Goal: Information Seeking & Learning: Find specific fact

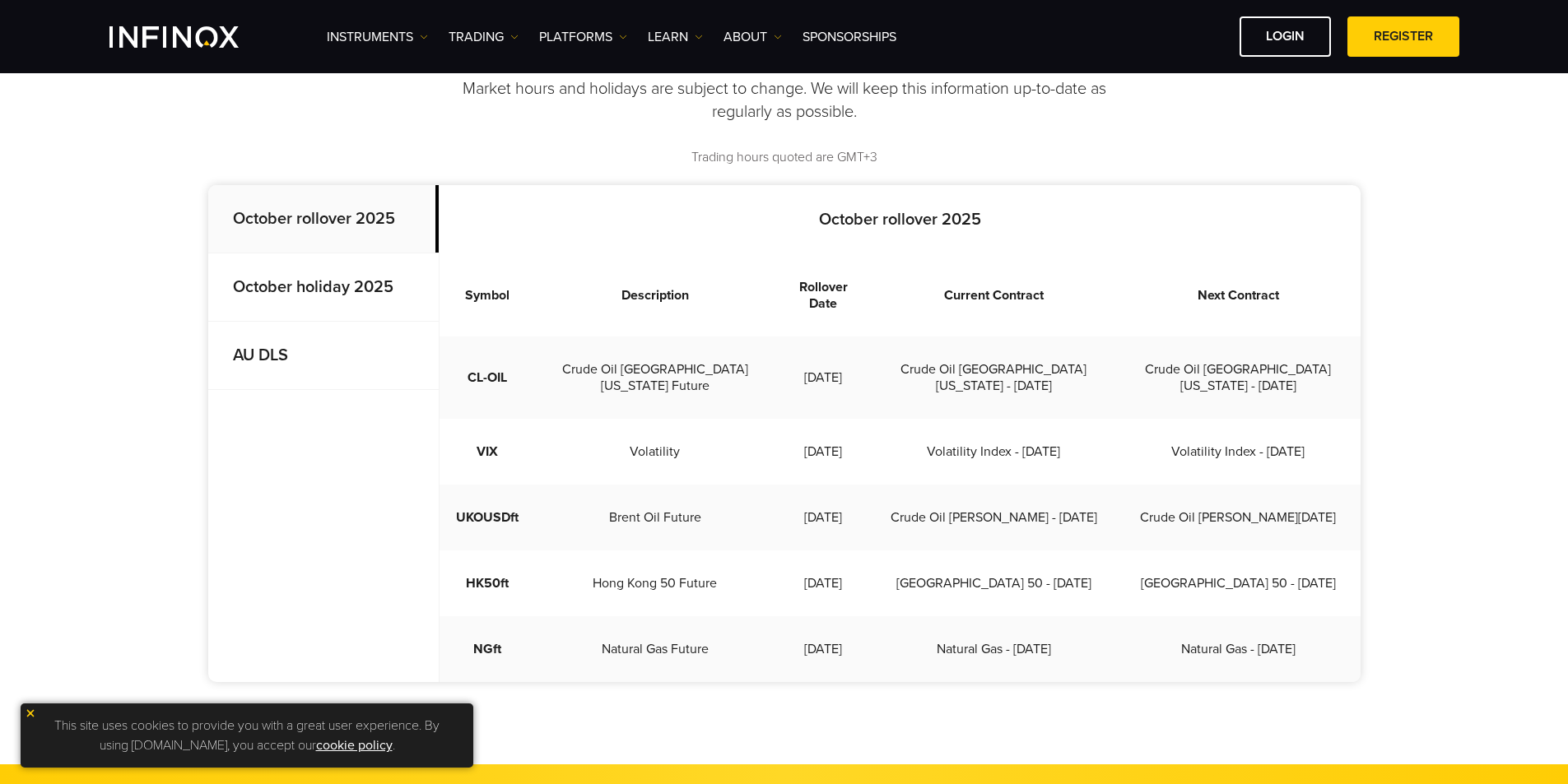
click at [254, 300] on p "October holiday 2025" at bounding box center [323, 287] width 231 height 68
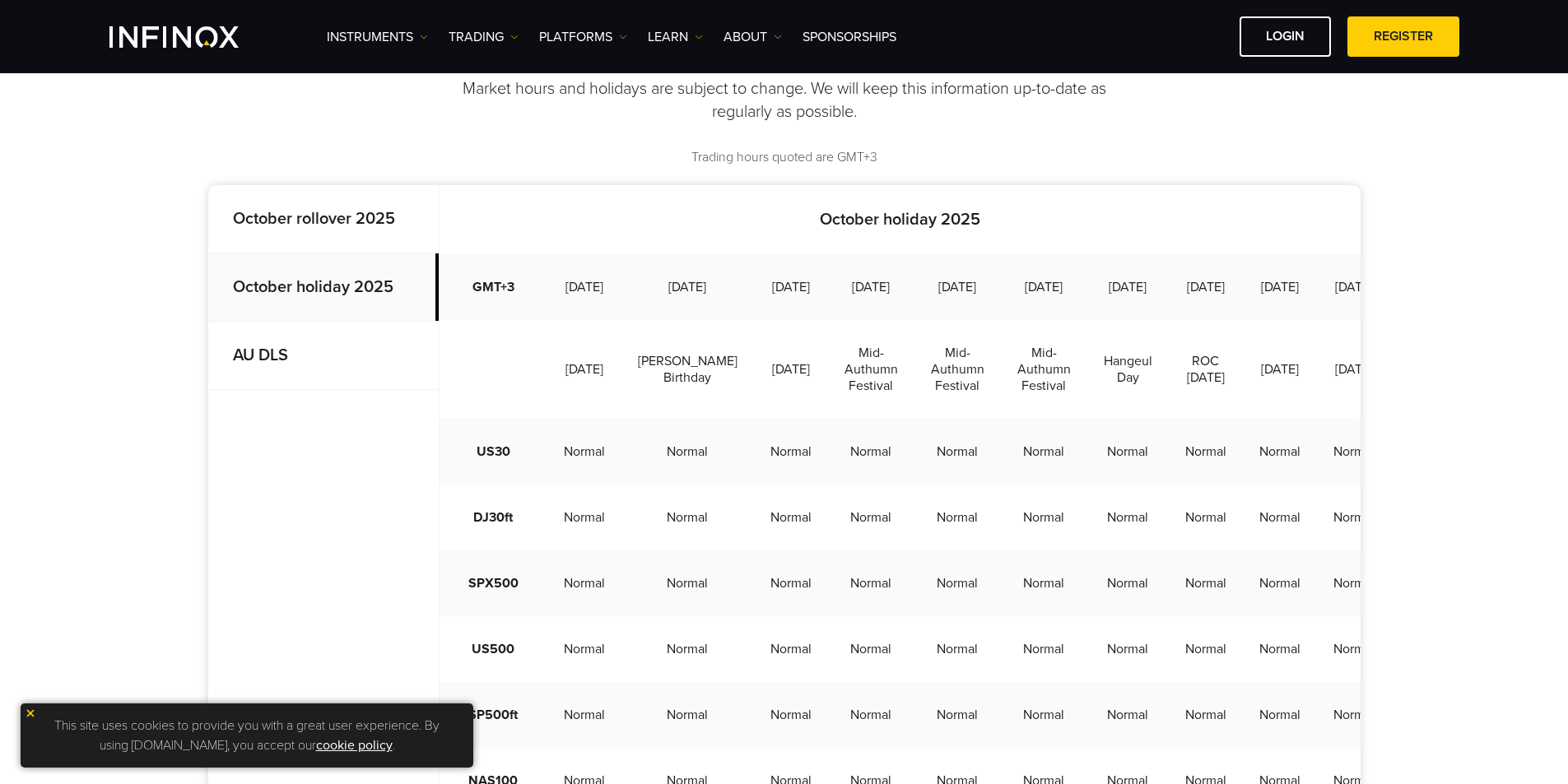
click at [285, 232] on p "October rollover 2025" at bounding box center [323, 218] width 231 height 68
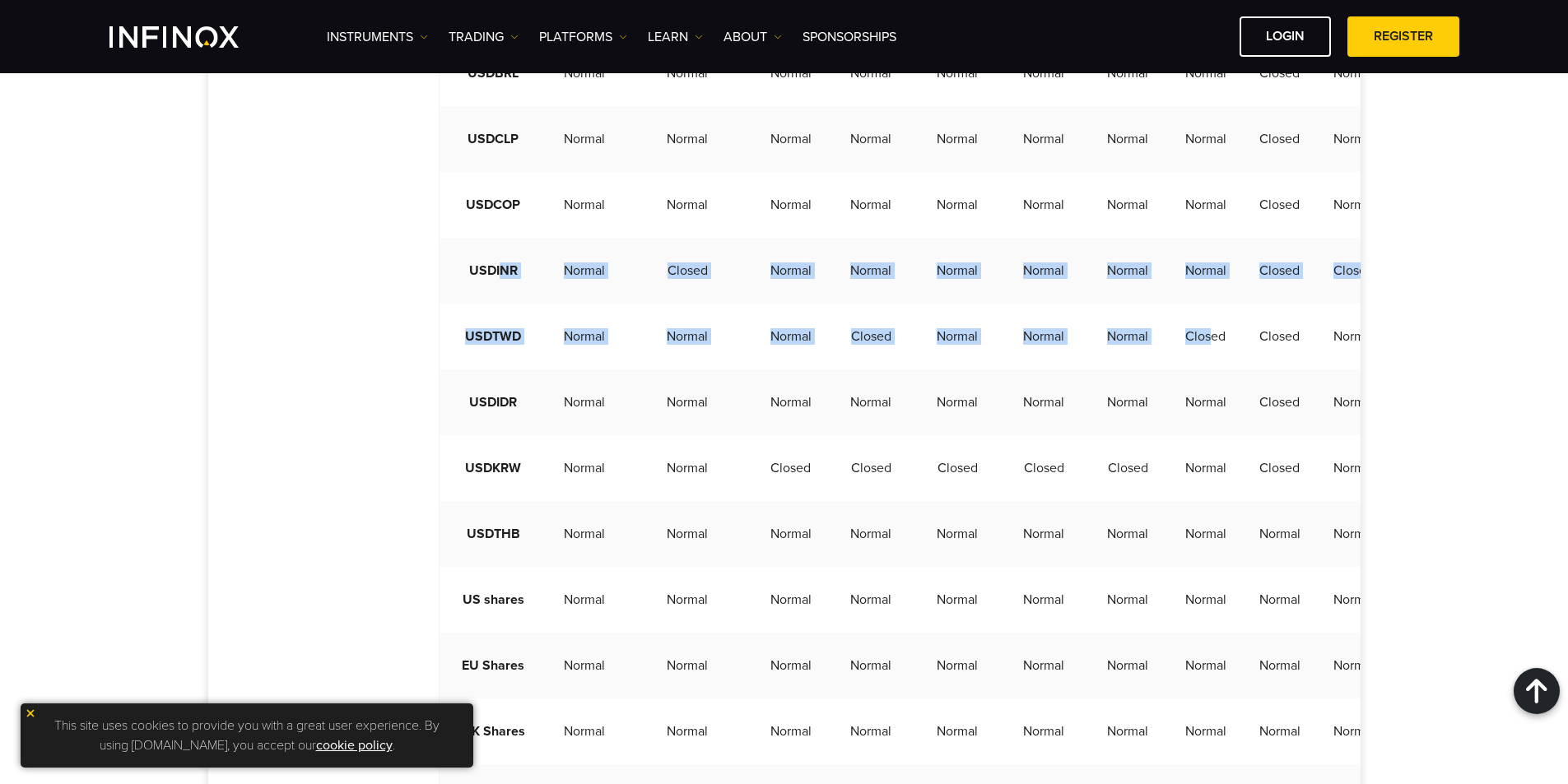
drag, startPoint x: 781, startPoint y: 369, endPoint x: 498, endPoint y: 315, distance: 288.1
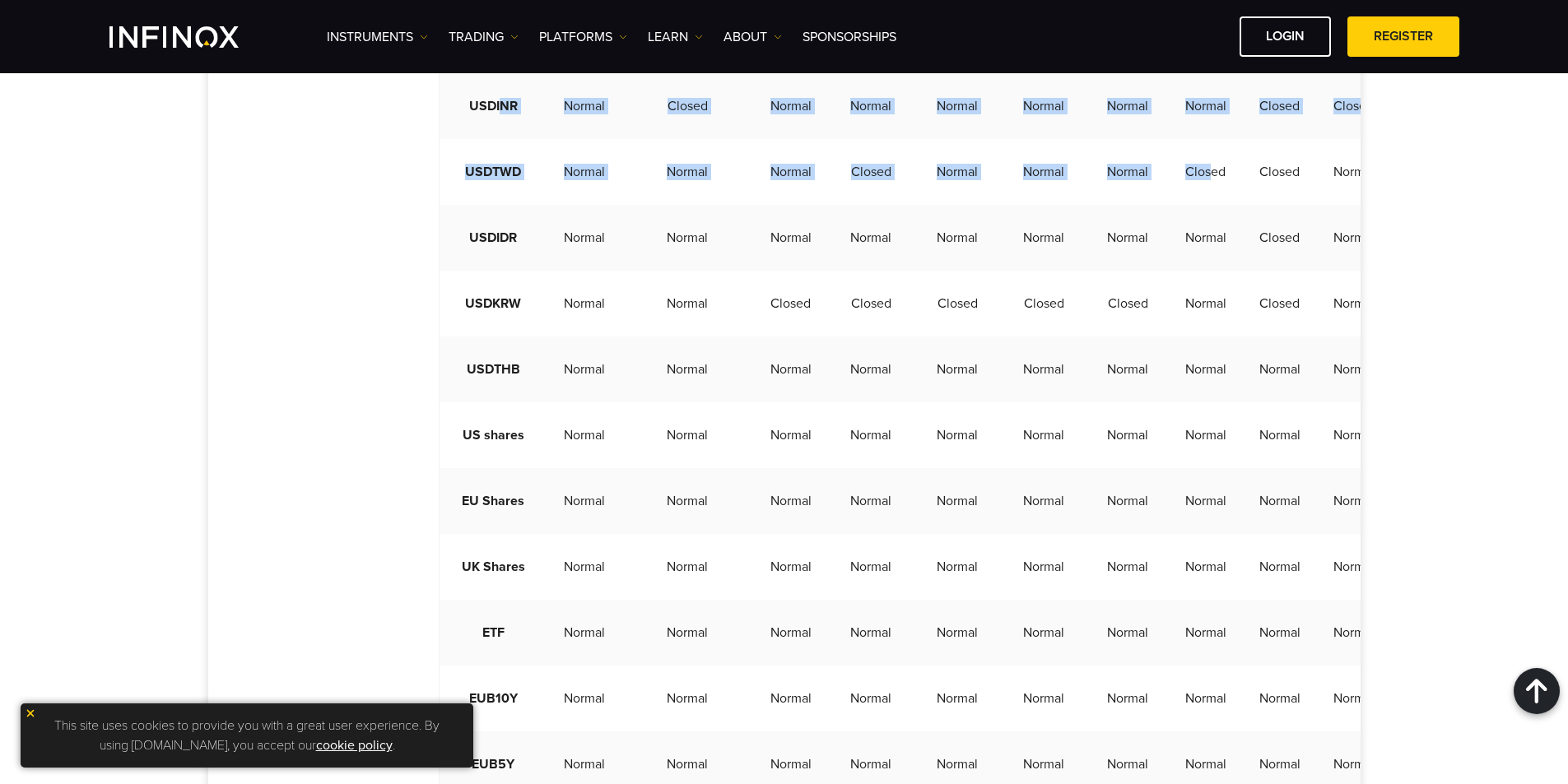
scroll to position [4278, 0]
